Goal: Task Accomplishment & Management: Manage account settings

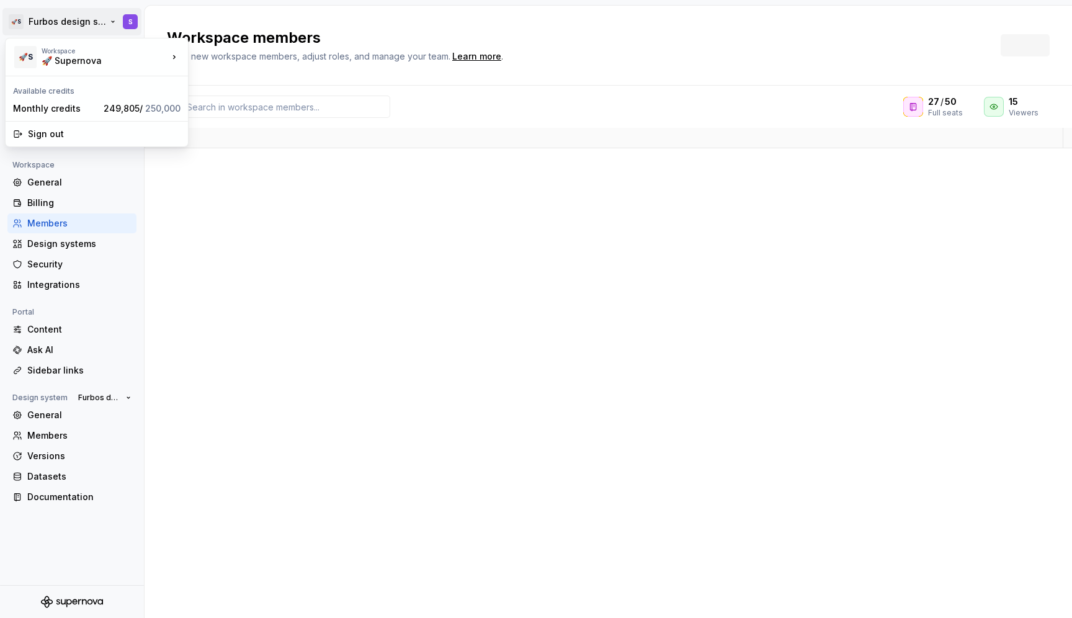
click at [56, 14] on html "🚀S Furbos design system S Back Account Profile Authentication Notifications Wor…" at bounding box center [536, 309] width 1072 height 618
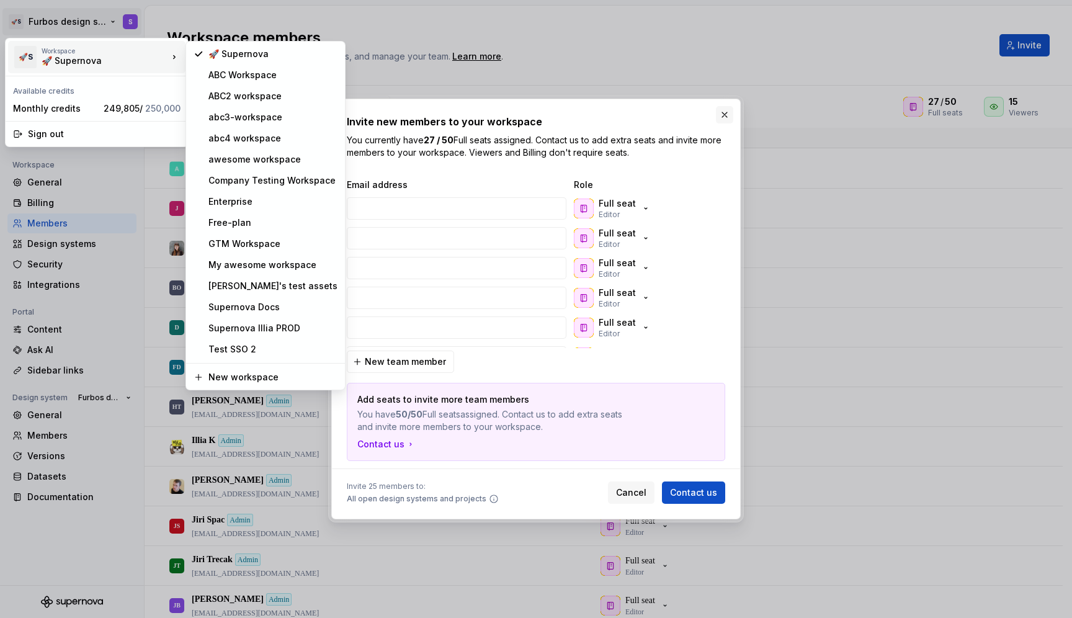
click at [727, 122] on button "button" at bounding box center [724, 114] width 17 height 17
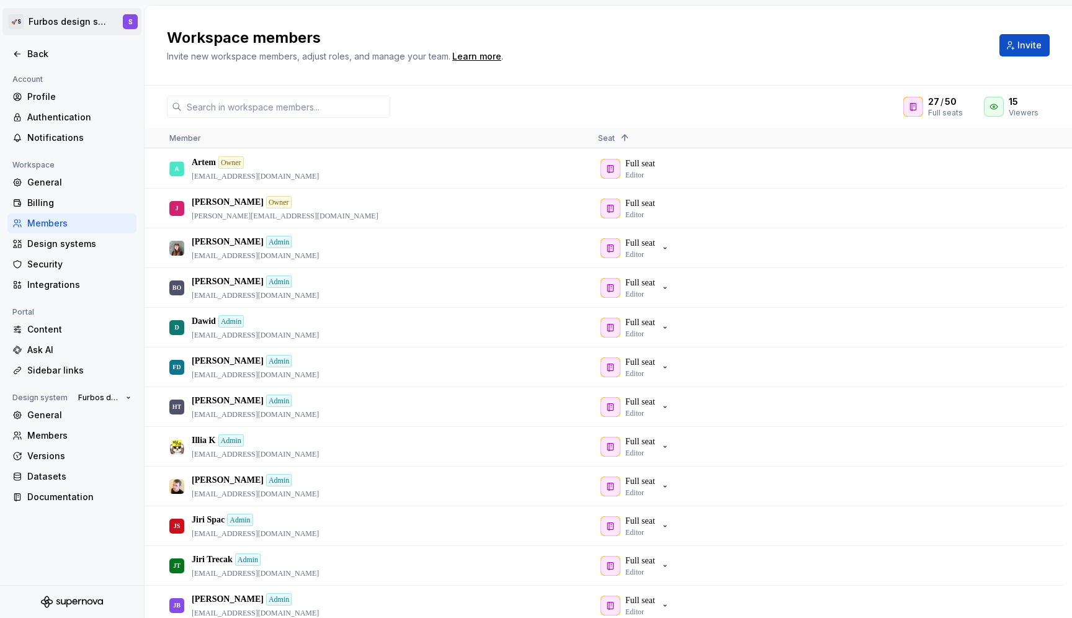
click at [71, 20] on html "🚀S Furbos design system S Back Account Profile Authentication Notifications Wor…" at bounding box center [536, 309] width 1072 height 618
click at [78, 26] on html "🚀S Furbos design system S Back Account Profile Authentication Notifications Wor…" at bounding box center [536, 309] width 1072 height 618
click at [35, 50] on div "Back" at bounding box center [79, 54] width 104 height 12
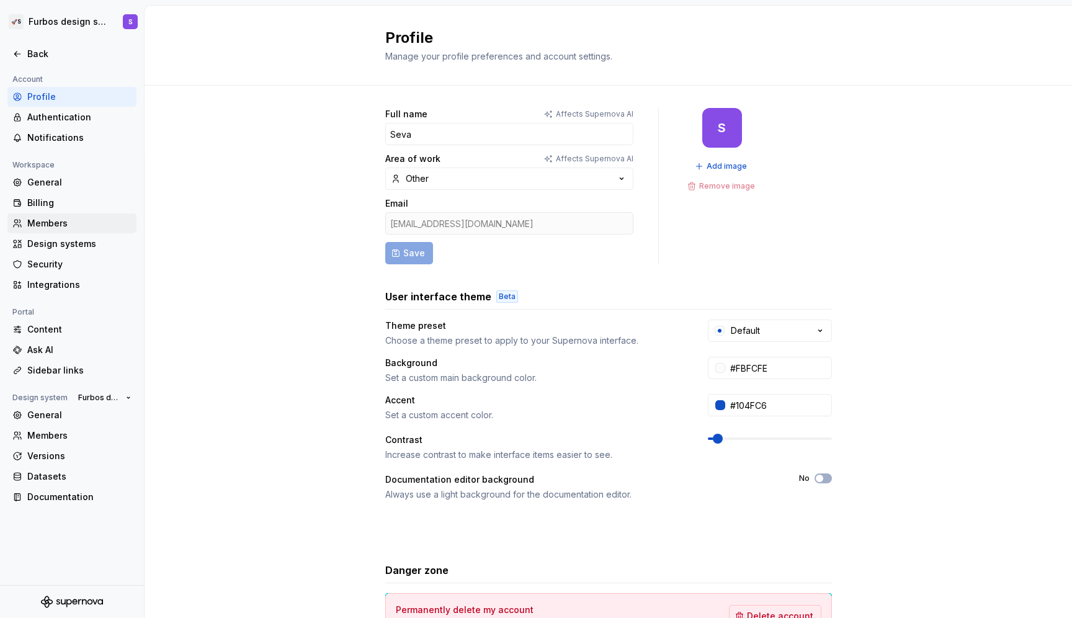
click at [79, 221] on div "Members" at bounding box center [79, 223] width 104 height 12
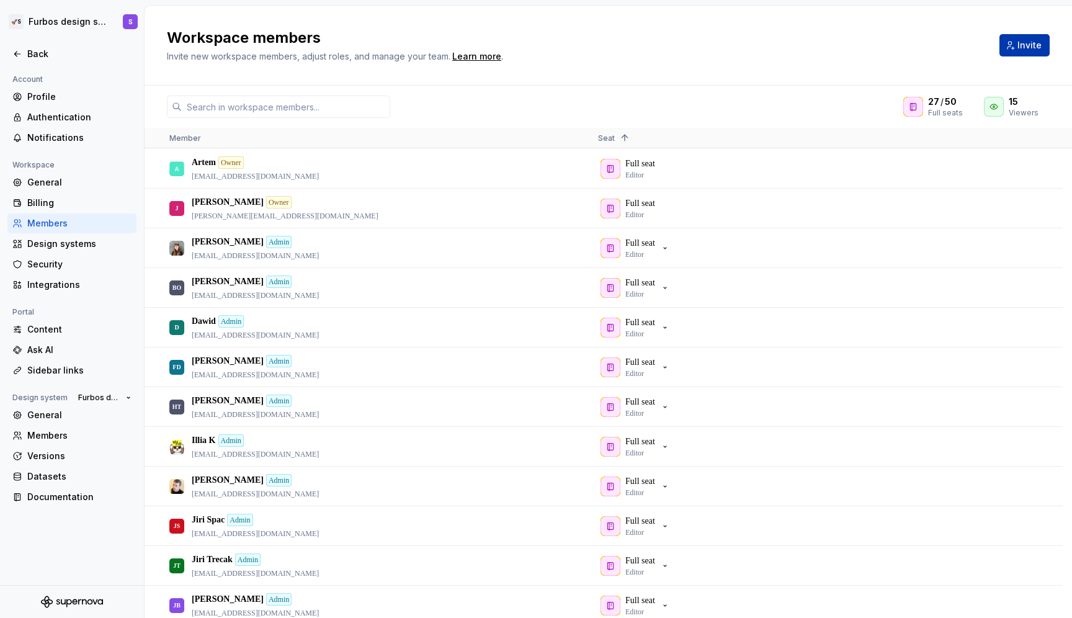
click at [1029, 45] on span "Invite" at bounding box center [1029, 45] width 24 height 12
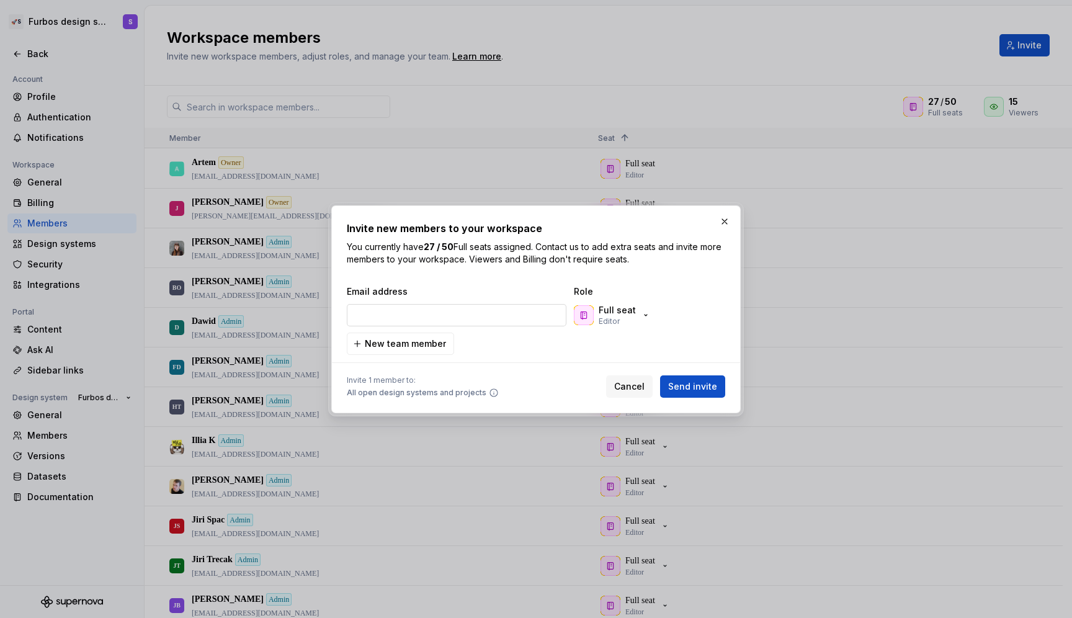
click at [525, 310] on input "email" at bounding box center [457, 315] width 220 height 22
type input "vsevolod+newonb@supernova.dev"
click at [642, 314] on icon "button" at bounding box center [646, 315] width 10 height 10
click at [560, 367] on div at bounding box center [536, 363] width 378 height 16
click at [675, 389] on span "Send invite" at bounding box center [692, 386] width 49 height 12
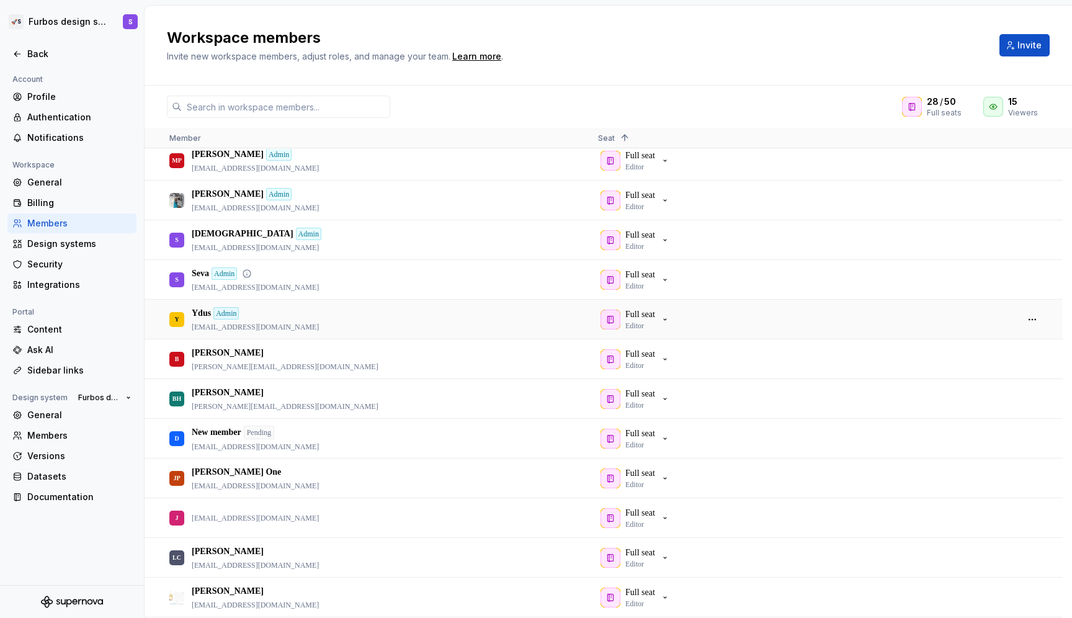
scroll to position [523, 0]
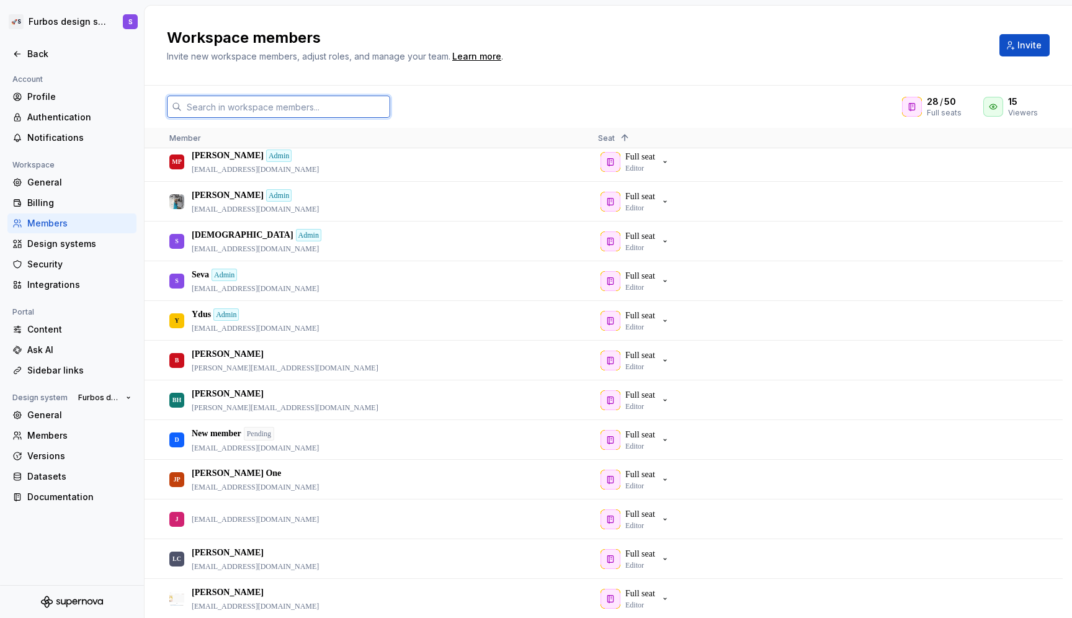
click at [356, 113] on input "text" at bounding box center [286, 107] width 208 height 22
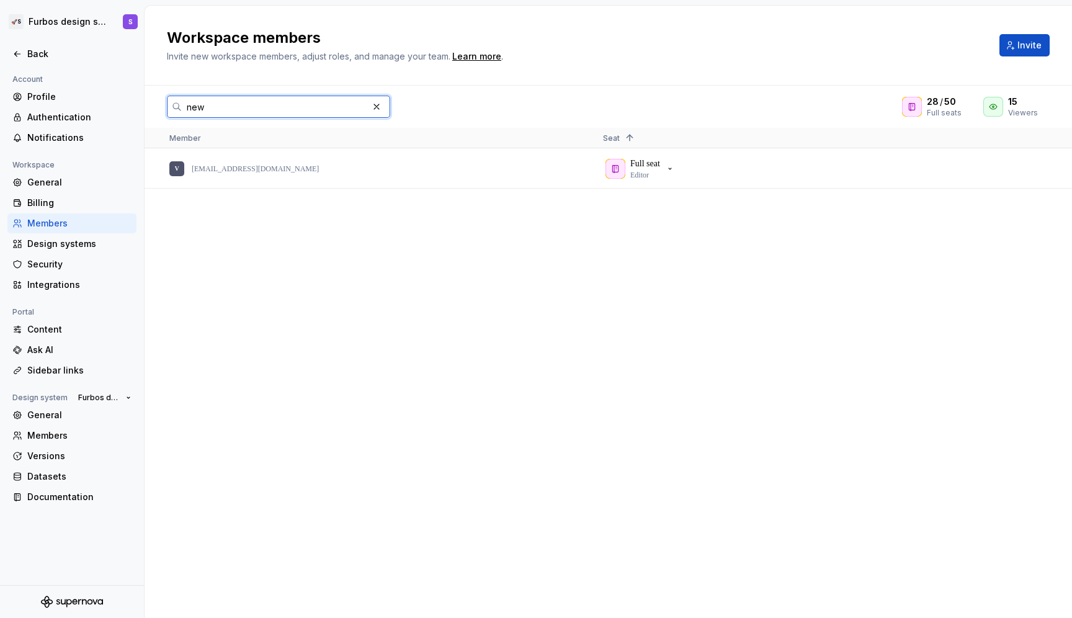
scroll to position [0, 0]
type input "newonb"
click at [1037, 169] on button "button" at bounding box center [1041, 168] width 17 height 17
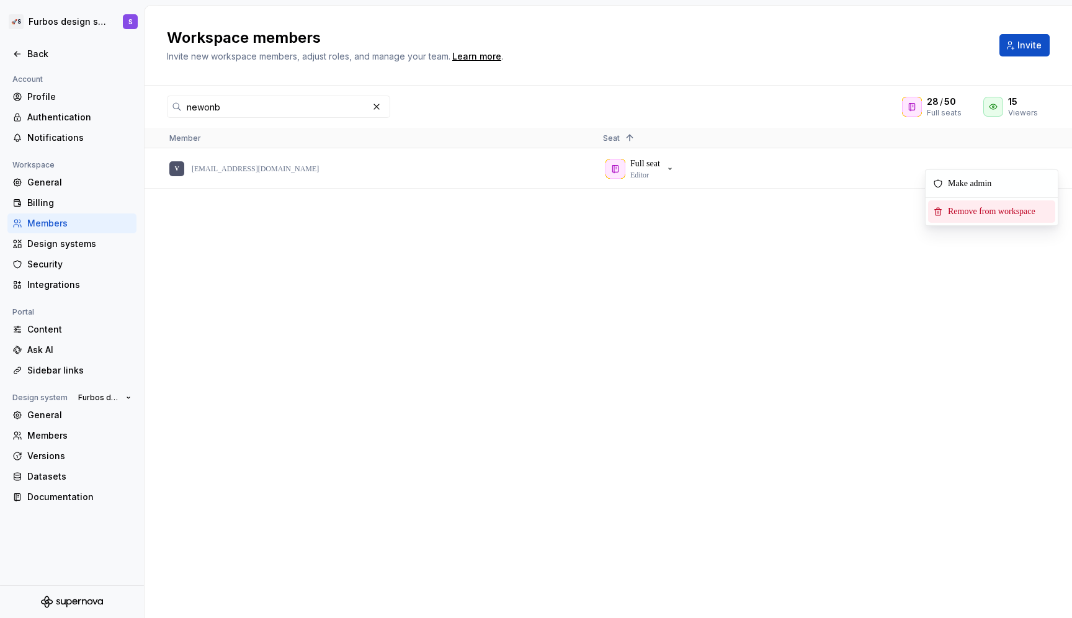
click at [1016, 212] on span "Remove from workspace" at bounding box center [994, 211] width 102 height 22
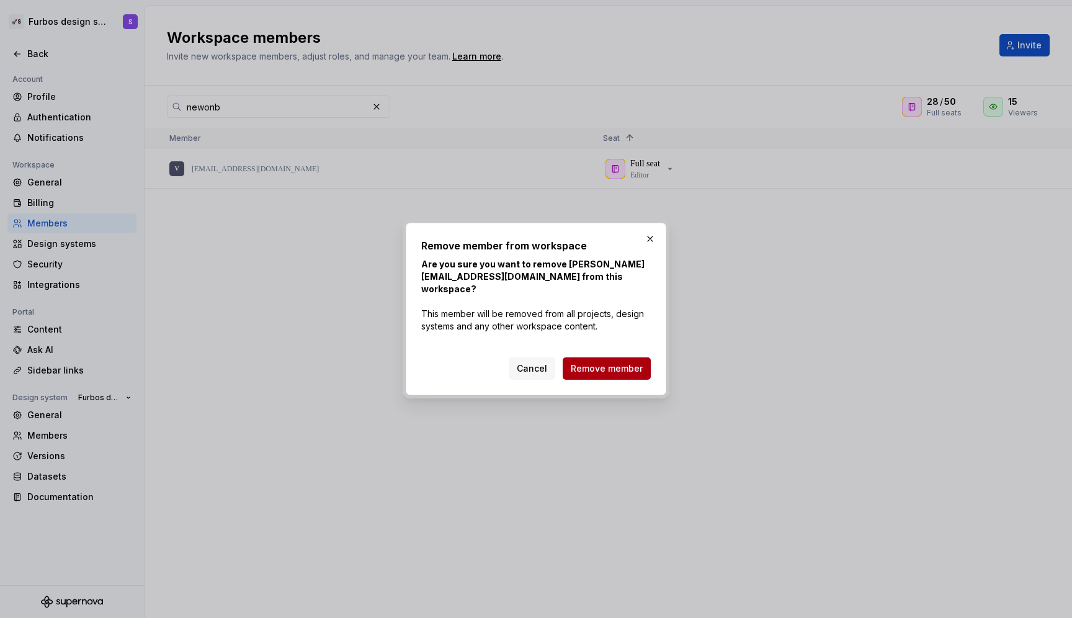
click at [643, 360] on button "Remove member" at bounding box center [607, 368] width 88 height 22
